Goal: Check status: Check status

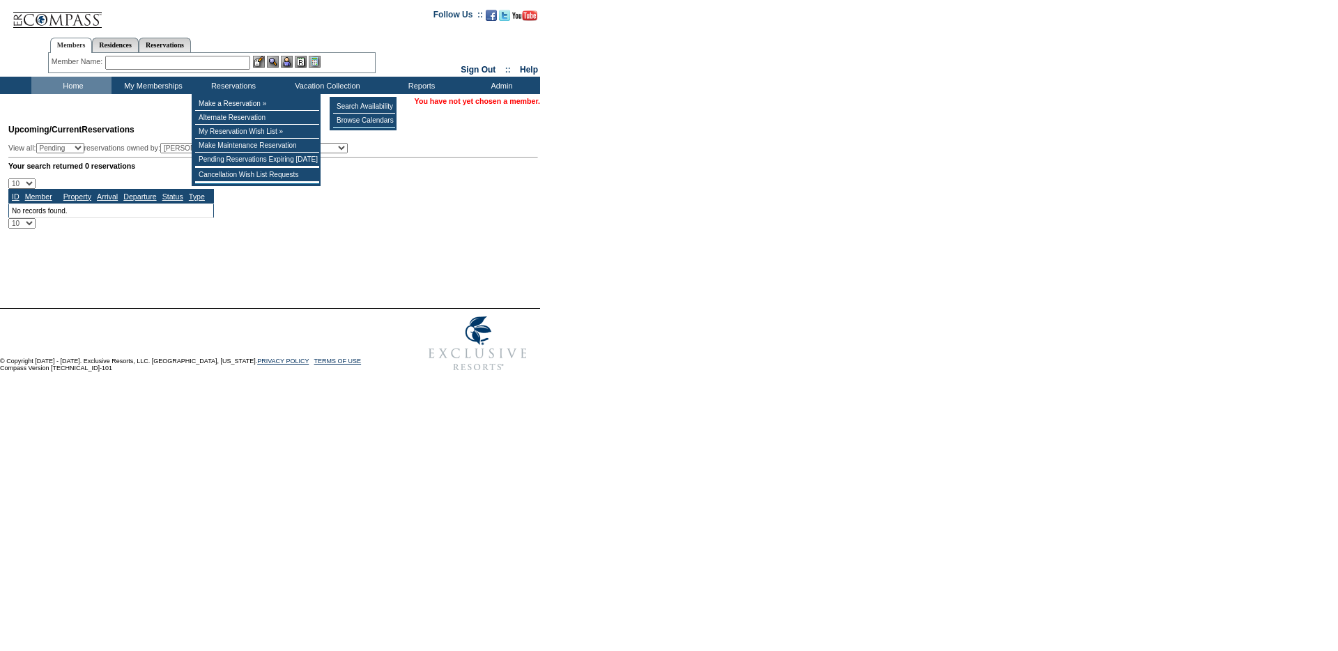
click at [367, 114] on tbody "Search Availability Browse Calendars" at bounding box center [364, 114] width 62 height 28
click at [366, 116] on td "Browse Calendars" at bounding box center [364, 121] width 62 height 14
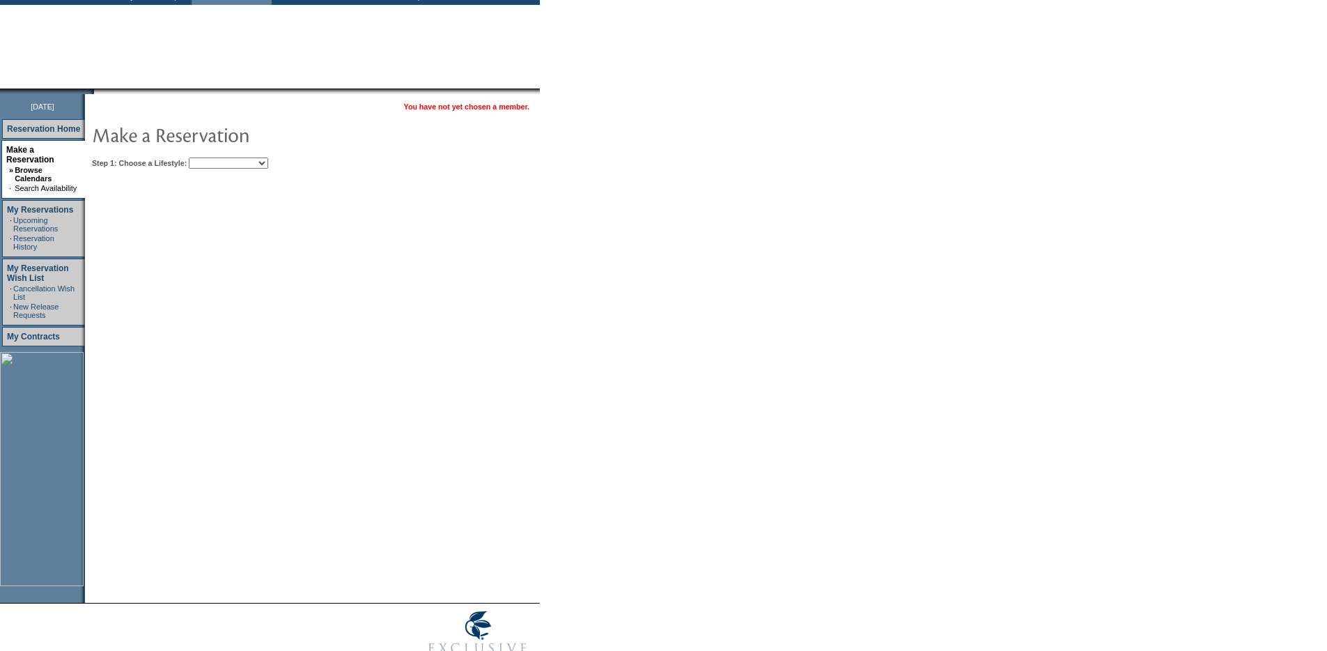
scroll to position [96, 0]
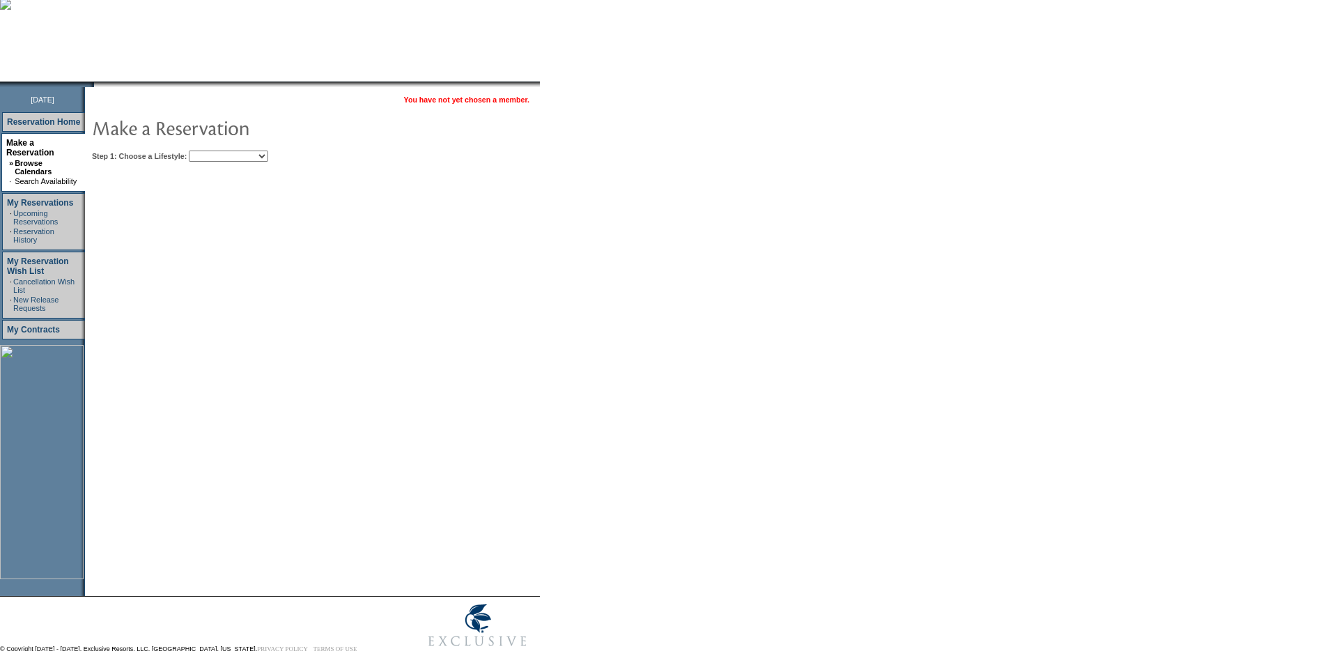
click at [264, 164] on table "You have not yet chosen a member. Step 1: Choose a Lifestyle: Beach Leisure Met…" at bounding box center [355, 126] width 540 height 78
click at [261, 155] on select "Beach Leisure Metropolitan Mountain OIAL for Adventure OIAL for Couples OIAL fo…" at bounding box center [228, 155] width 79 height 11
select select "Beach"
click at [212, 151] on select "Beach Leisure Metropolitan Mountain OIAL for Adventure OIAL for Couples OIAL fo…" at bounding box center [228, 155] width 79 height 11
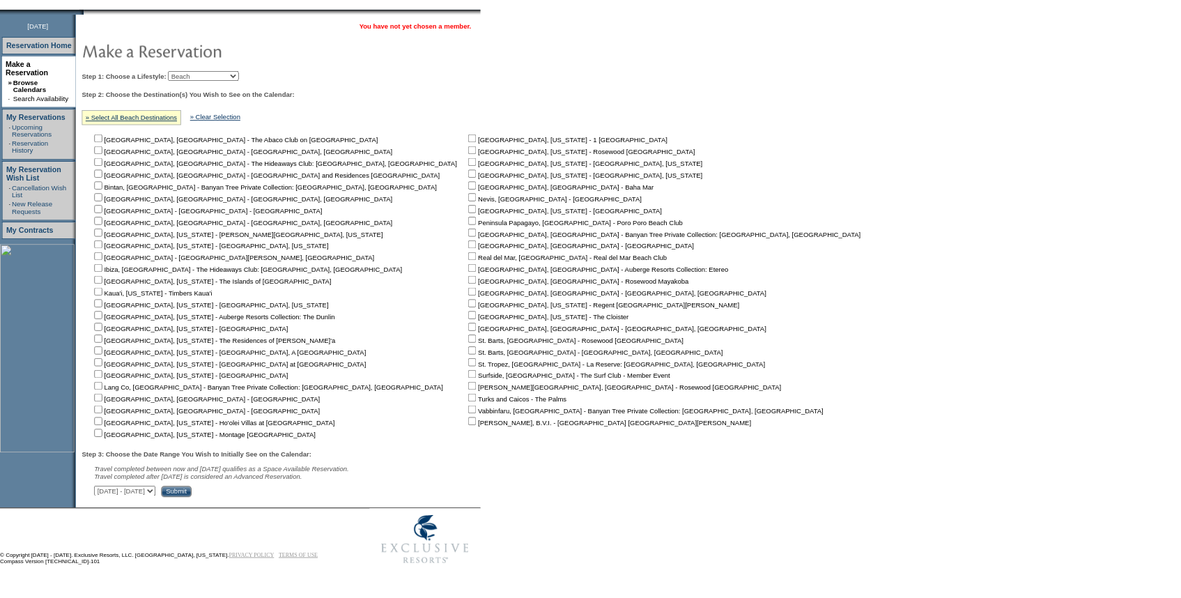
scroll to position [181, 0]
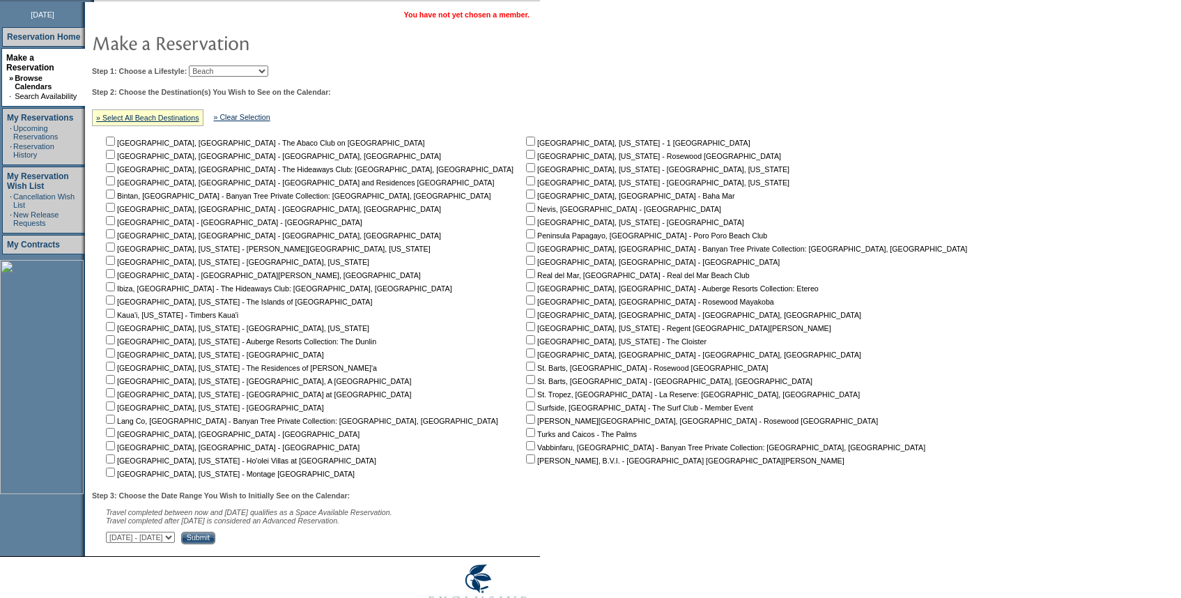
click at [118, 465] on nobr "[GEOGRAPHIC_DATA], [US_STATE] - Ho'olei Villas at [GEOGRAPHIC_DATA]" at bounding box center [239, 460] width 273 height 8
click at [115, 461] on input "checkbox" at bounding box center [110, 458] width 9 height 9
checkbox input "true"
click at [115, 474] on input "checkbox" at bounding box center [110, 471] width 9 height 9
checkbox input "true"
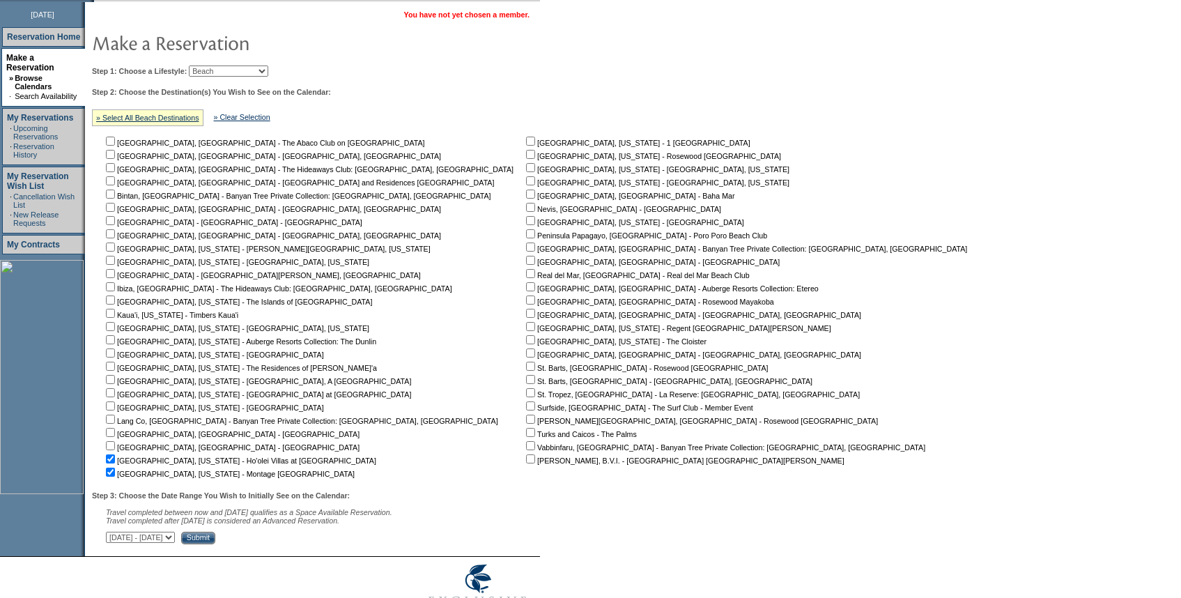
click at [115, 352] on input "checkbox" at bounding box center [110, 352] width 9 height 9
checkbox input "true"
click at [115, 365] on input "checkbox" at bounding box center [110, 366] width 9 height 9
checkbox input "true"
click at [115, 315] on input "checkbox" at bounding box center [110, 313] width 9 height 9
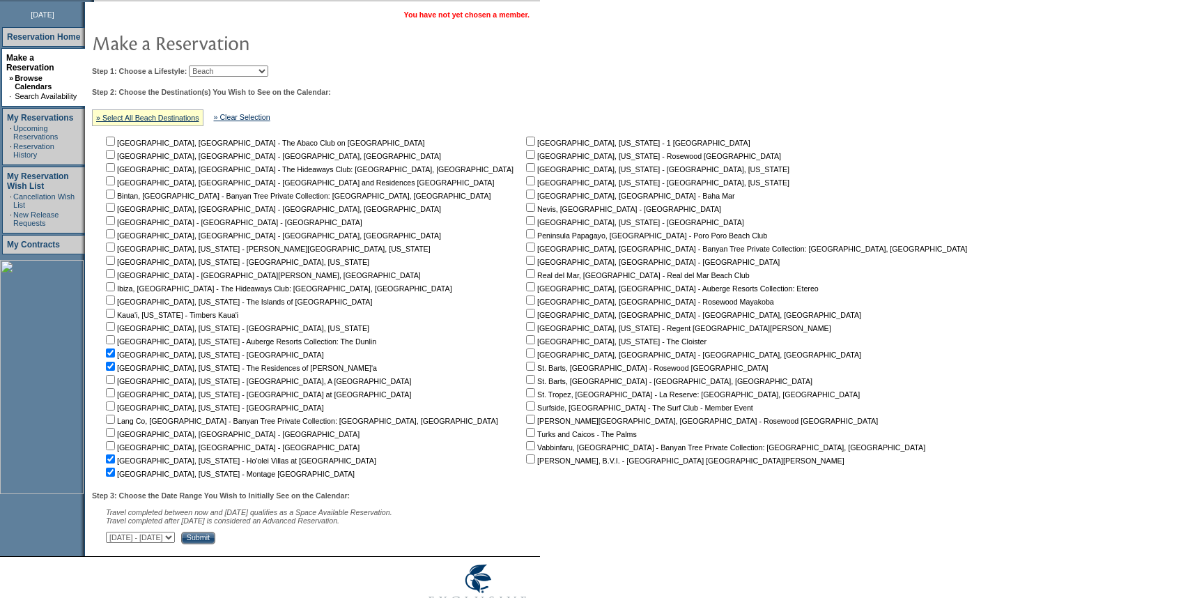
checkbox input "true"
click at [175, 537] on select "October 2, 2025 - November 16, 2025 November 17, 2025 - December 31, 2025 Janua…" at bounding box center [140, 537] width 69 height 11
select select "5/16/2026|6/29/2026"
click at [114, 534] on select "October 2, 2025 - November 16, 2025 November 17, 2025 - December 31, 2025 Janua…" at bounding box center [140, 537] width 69 height 11
click at [215, 541] on input "Submit" at bounding box center [198, 538] width 34 height 13
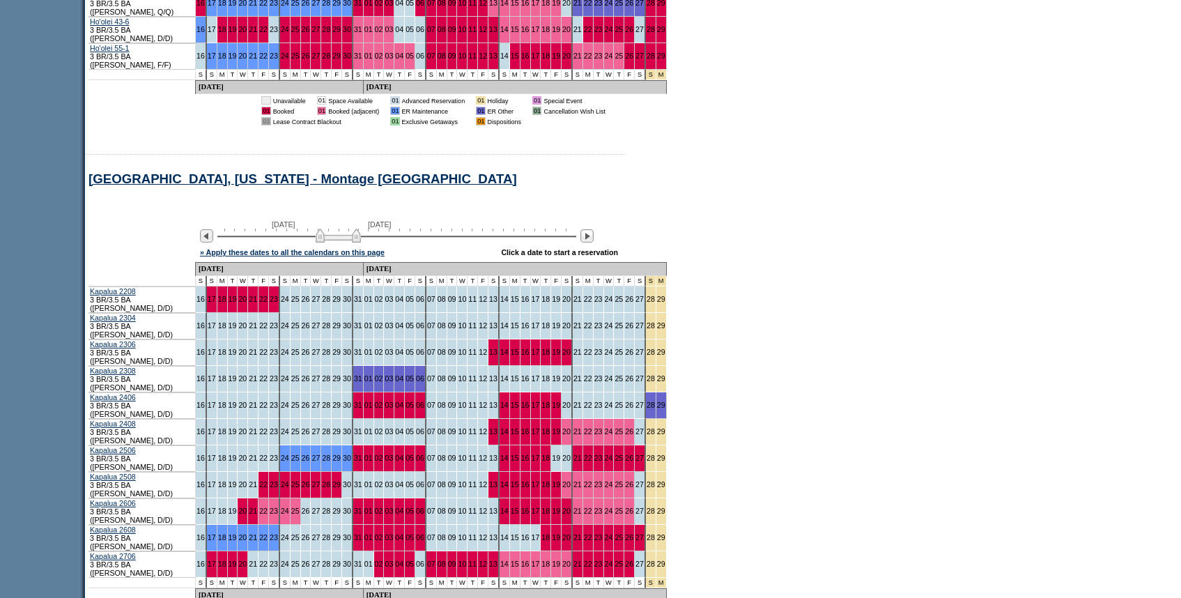
scroll to position [1921, 0]
